Goal: Transaction & Acquisition: Download file/media

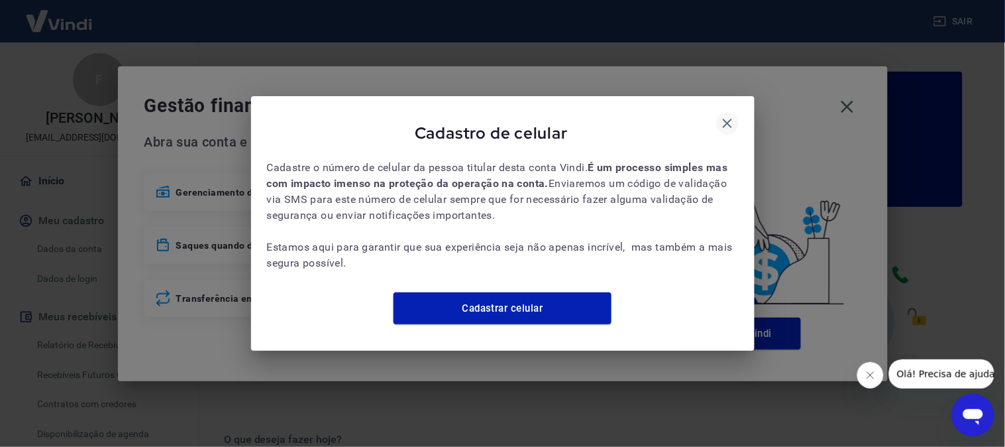
click at [726, 119] on icon "button" at bounding box center [727, 123] width 9 height 9
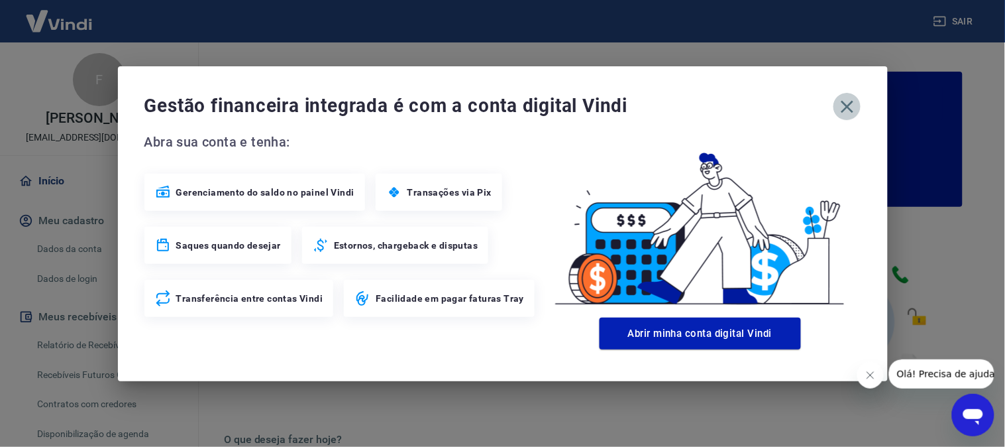
click at [849, 99] on icon "button" at bounding box center [847, 106] width 21 height 21
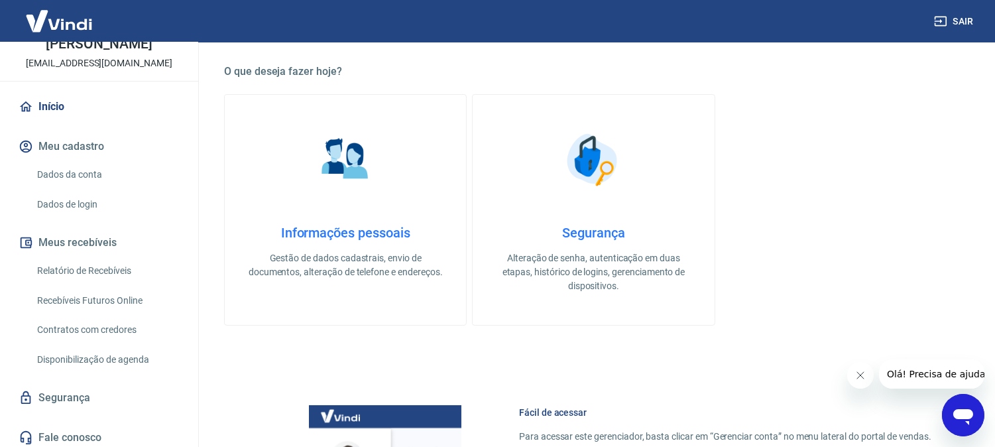
scroll to position [78, 0]
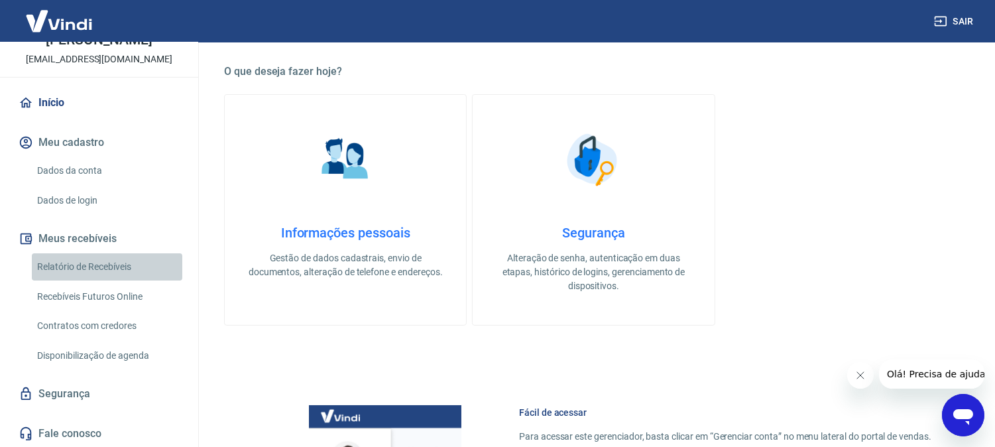
click at [109, 268] on link "Relatório de Recebíveis" at bounding box center [107, 266] width 150 height 27
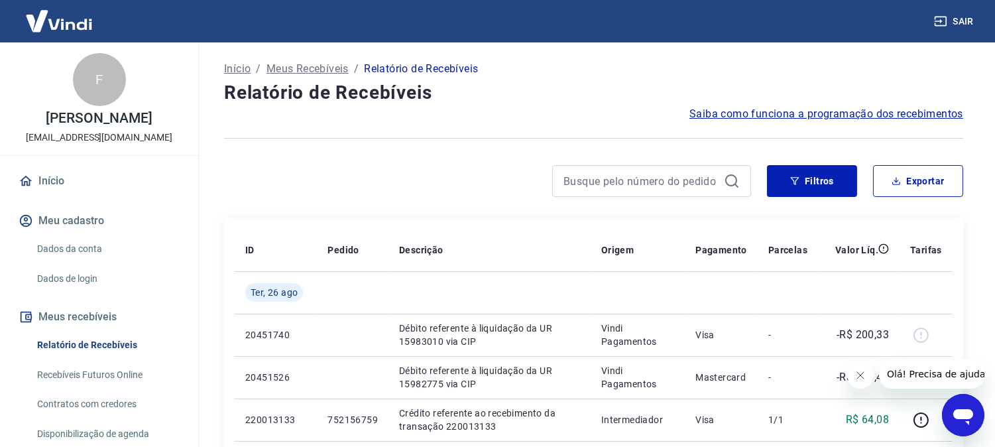
click at [974, 31] on button "Sair" at bounding box center [955, 21] width 48 height 25
click at [970, 23] on button "Sair" at bounding box center [955, 21] width 48 height 25
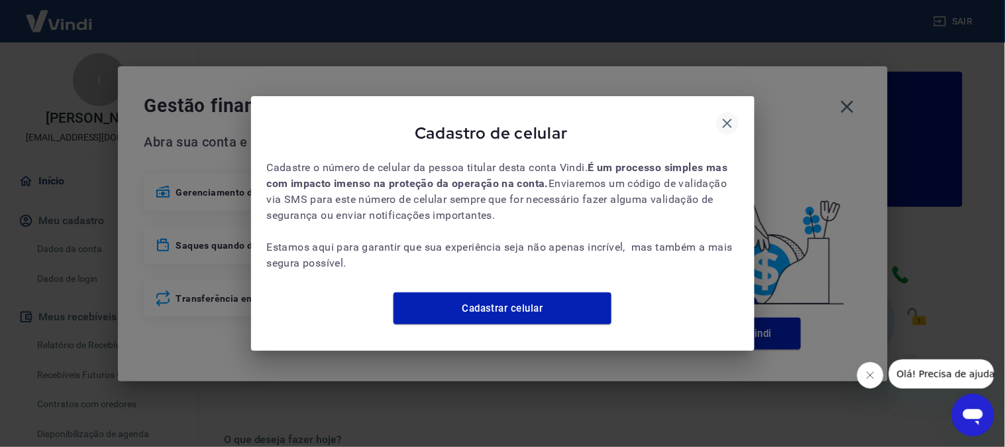
click at [731, 115] on icon "button" at bounding box center [728, 123] width 16 height 16
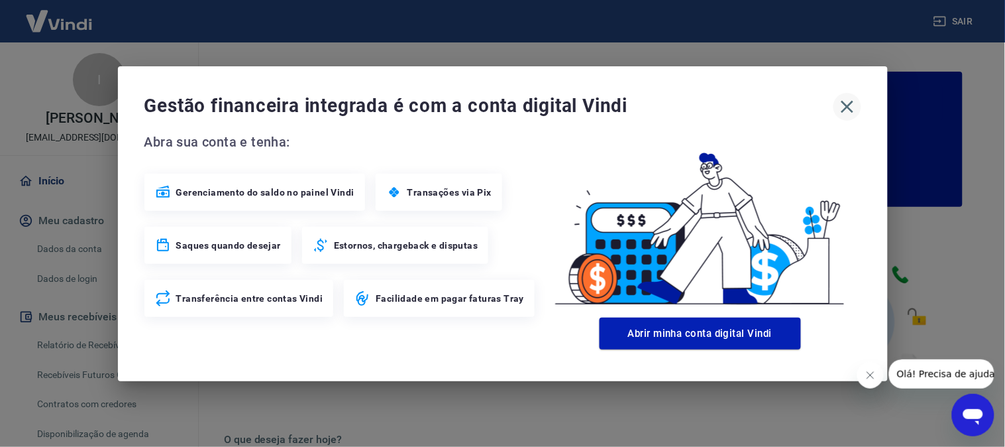
click at [851, 106] on icon "button" at bounding box center [847, 106] width 21 height 21
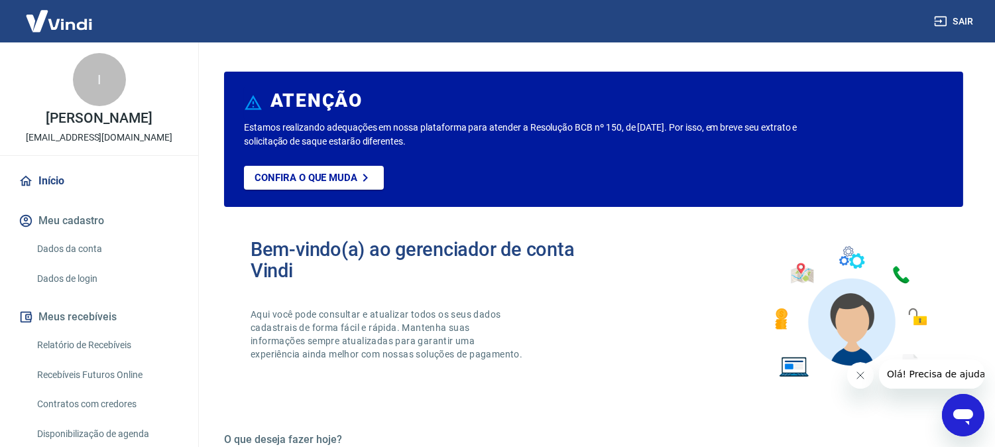
click at [118, 339] on link "Relatório de Recebíveis" at bounding box center [107, 344] width 150 height 27
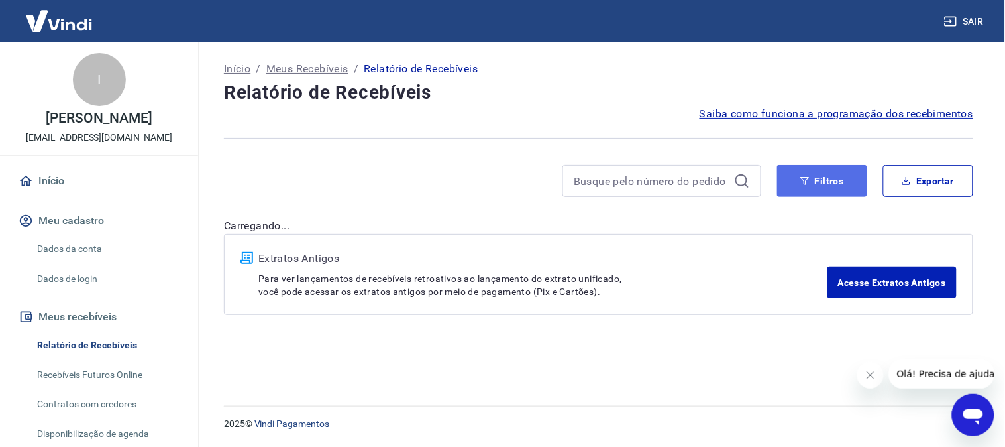
click at [836, 177] on button "Filtros" at bounding box center [822, 181] width 90 height 32
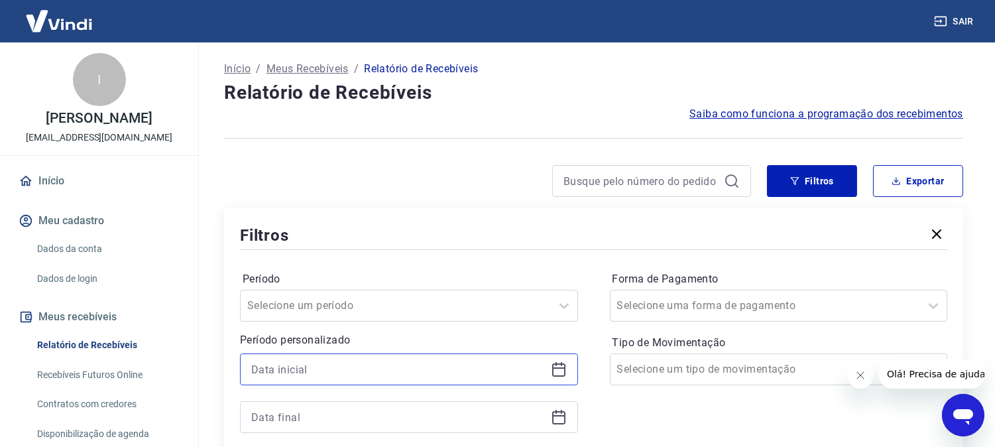
click at [333, 370] on input at bounding box center [398, 369] width 294 height 20
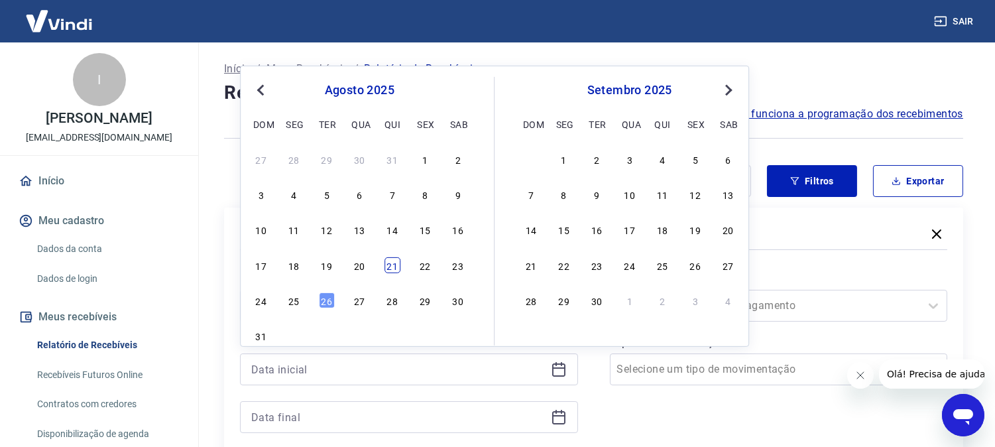
click at [393, 266] on div "21" at bounding box center [392, 265] width 16 height 16
click at [341, 370] on input "[DATE]" at bounding box center [398, 369] width 294 height 20
click at [419, 264] on div "22" at bounding box center [425, 265] width 16 height 16
click at [333, 421] on input at bounding box center [398, 417] width 294 height 20
type input "[DATE]"
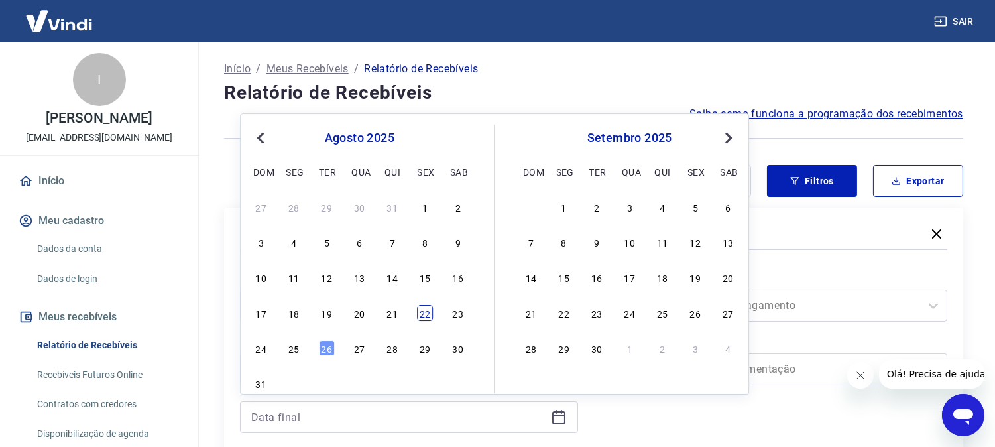
click at [423, 315] on div "22" at bounding box center [425, 313] width 16 height 16
type input "[DATE]"
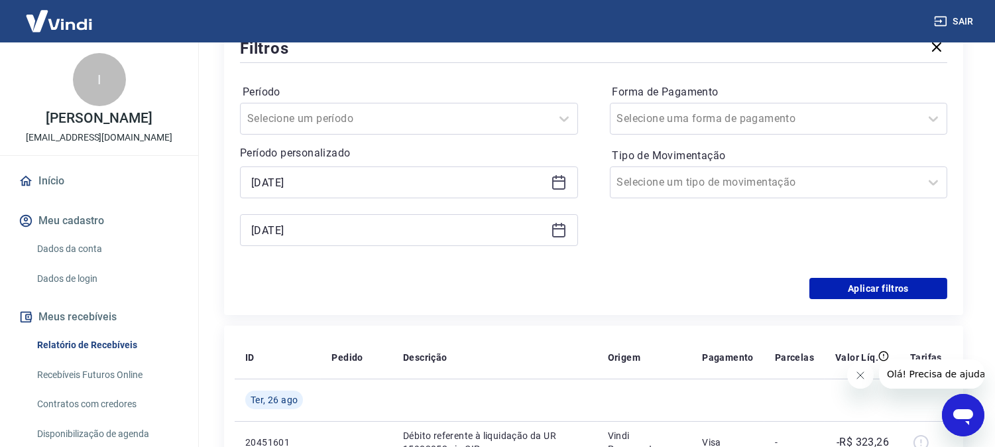
scroll to position [221, 0]
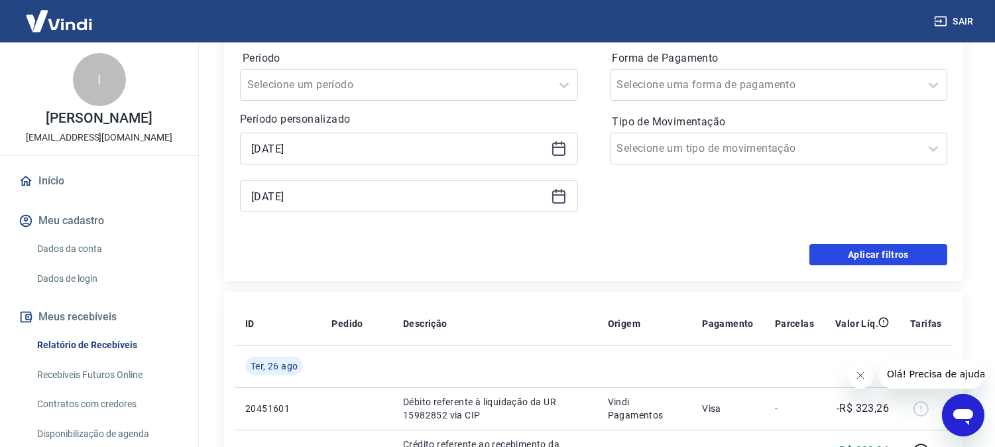
drag, startPoint x: 885, startPoint y: 244, endPoint x: 847, endPoint y: 368, distance: 130.4
click at [885, 245] on button "Aplicar filtros" at bounding box center [878, 254] width 138 height 21
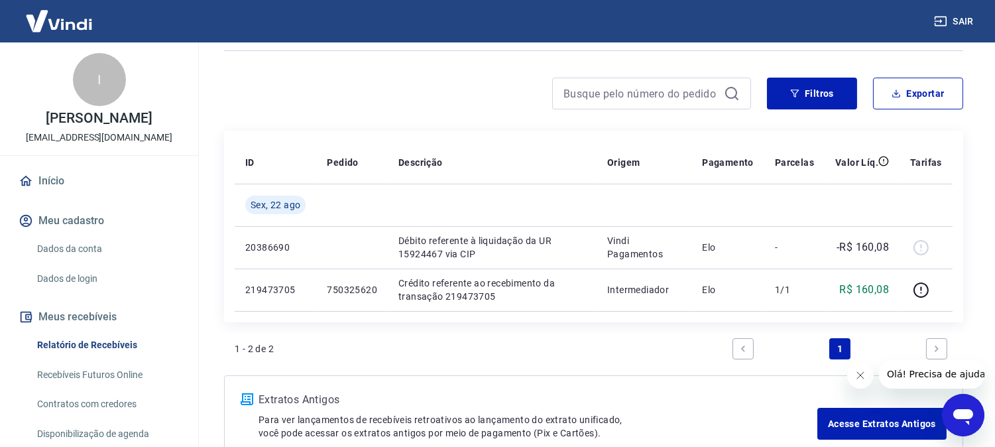
scroll to position [22, 0]
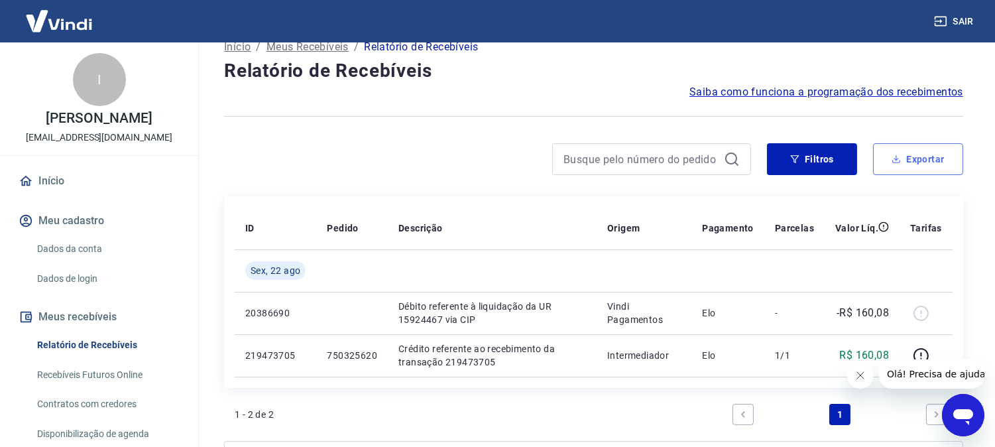
click at [915, 164] on button "Exportar" at bounding box center [918, 159] width 90 height 32
type input "[DATE]"
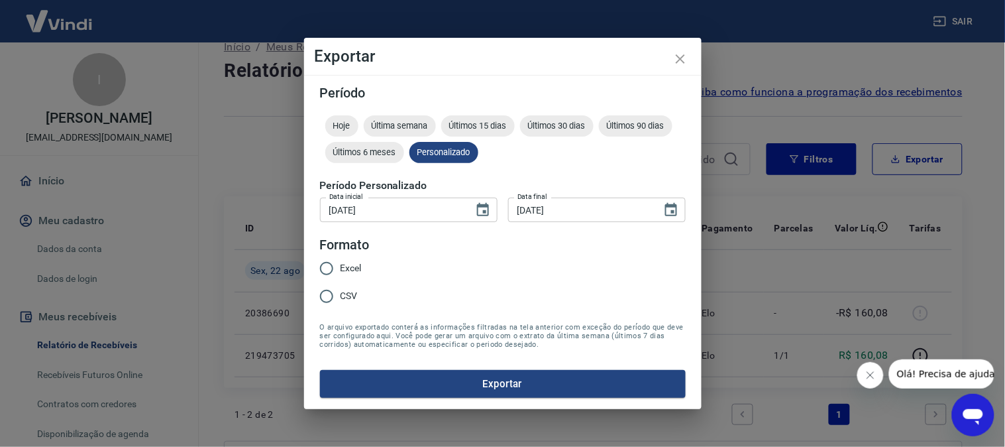
click at [337, 263] on input "Excel" at bounding box center [327, 268] width 28 height 28
radio input "true"
click at [517, 394] on button "Exportar" at bounding box center [503, 384] width 366 height 28
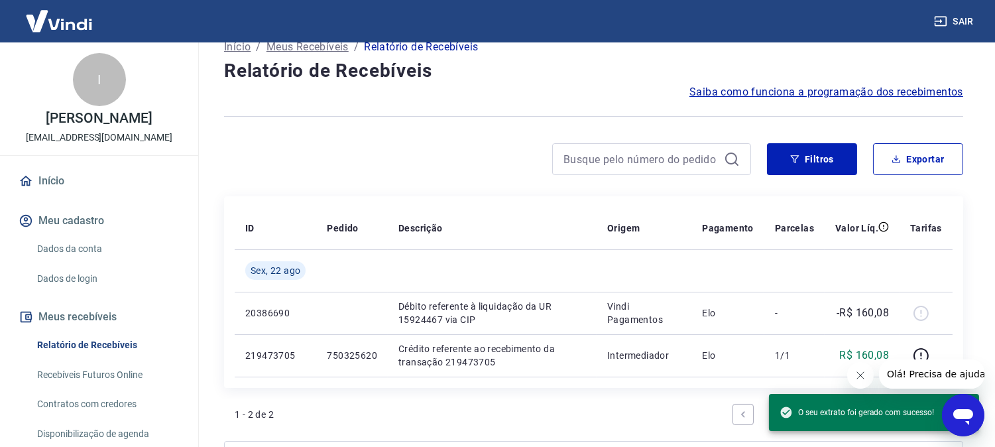
click at [863, 374] on icon "Fechar mensagem da empresa" at bounding box center [859, 374] width 11 height 11
